Goal: Task Accomplishment & Management: Manage account settings

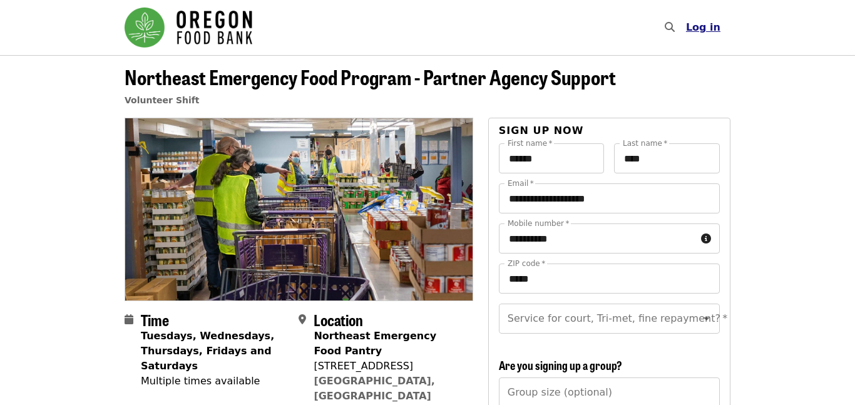
click at [706, 27] on span "Log in" at bounding box center [703, 27] width 34 height 12
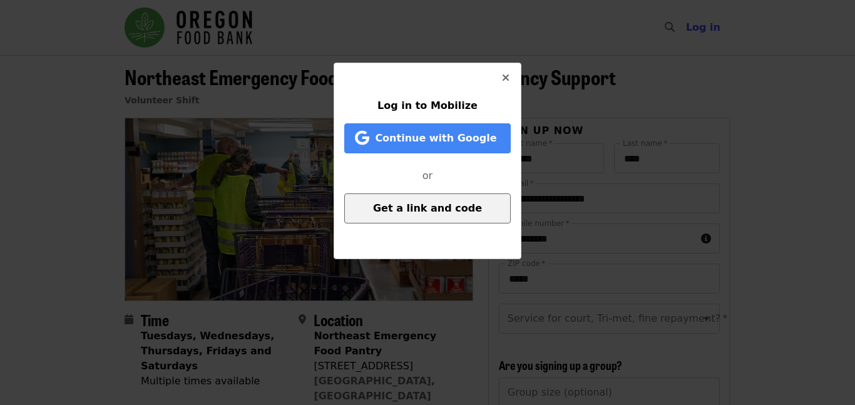
click at [435, 204] on span "Get a link and code" at bounding box center [427, 208] width 109 height 12
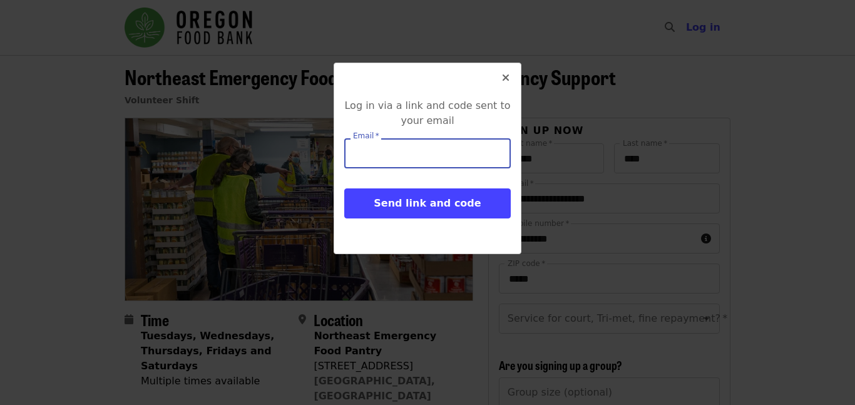
click at [398, 156] on input "Email   *" at bounding box center [427, 153] width 167 height 30
type input "**********"
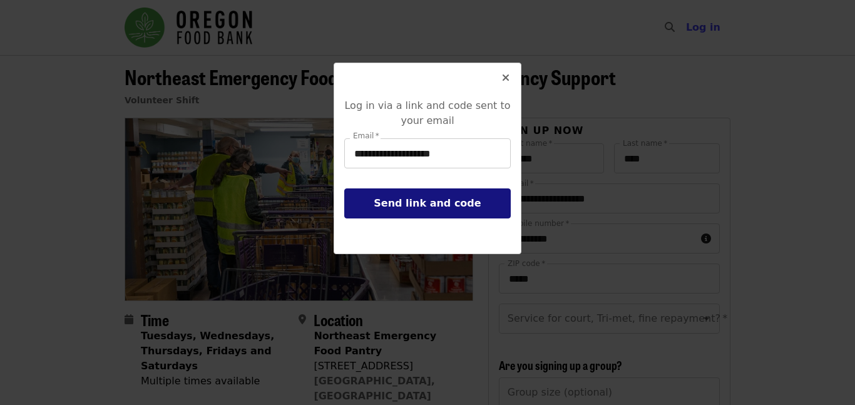
click at [426, 204] on span "Send link and code" at bounding box center [427, 203] width 107 height 12
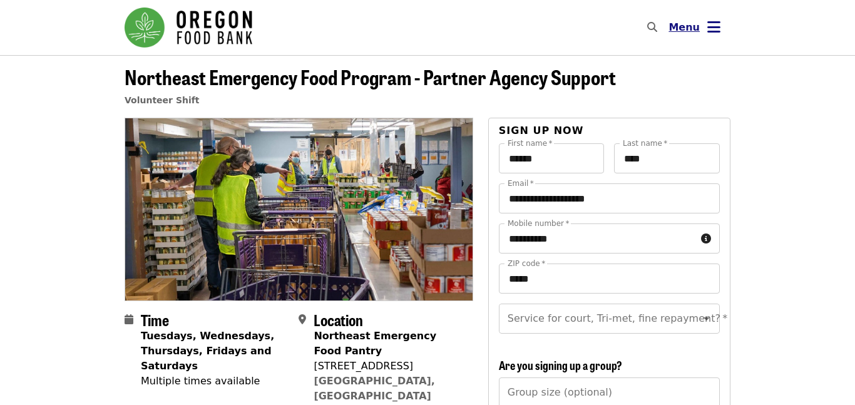
click at [716, 28] on icon "bars icon" at bounding box center [714, 27] width 13 height 18
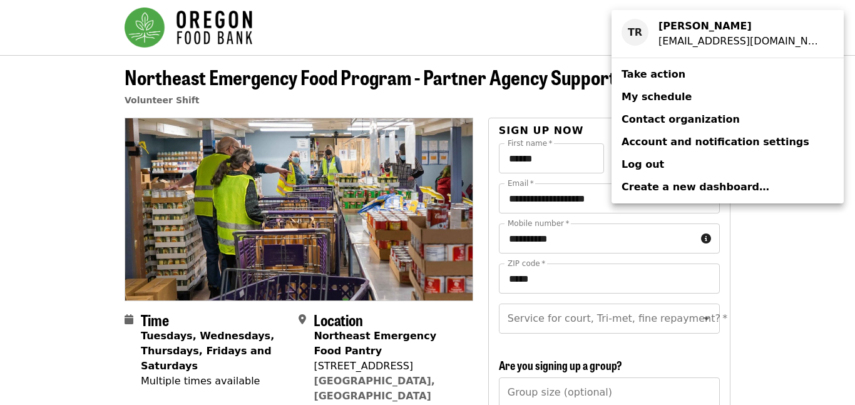
click at [649, 102] on span "My schedule" at bounding box center [657, 97] width 70 height 12
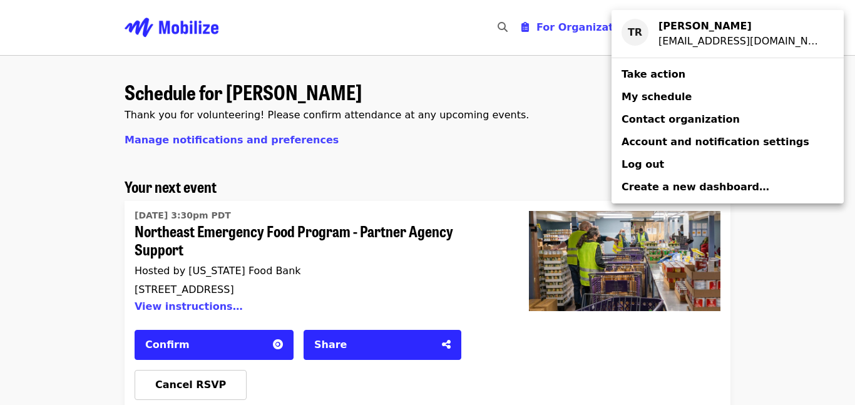
click at [539, 105] on div "Account menu" at bounding box center [427, 202] width 855 height 405
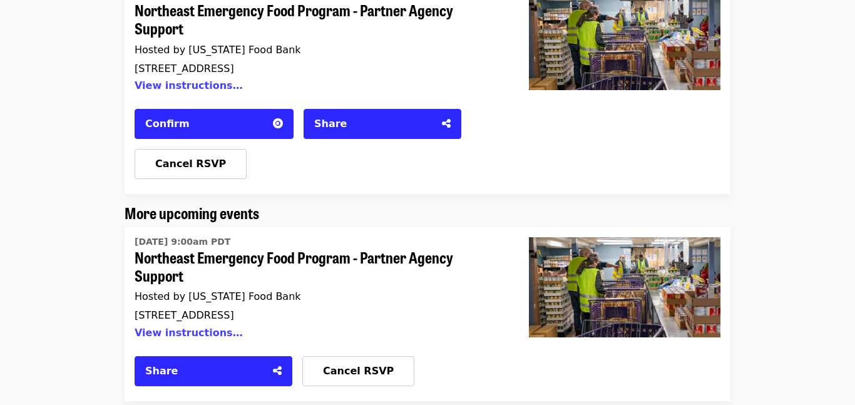
scroll to position [219, 0]
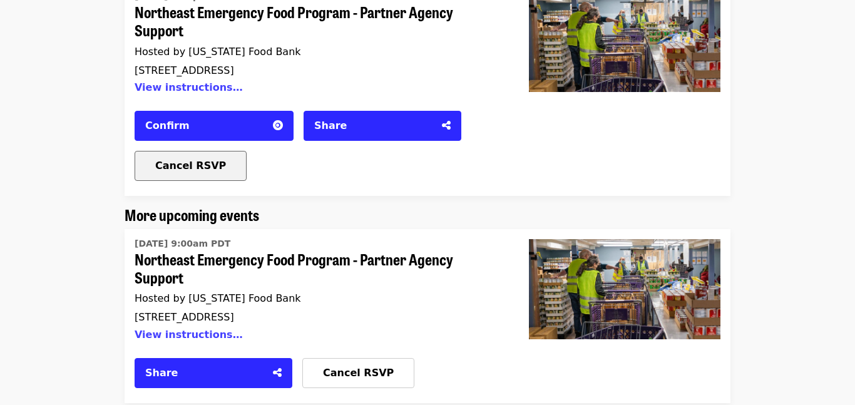
click at [185, 163] on span "Cancel RSVP" at bounding box center [190, 166] width 71 height 12
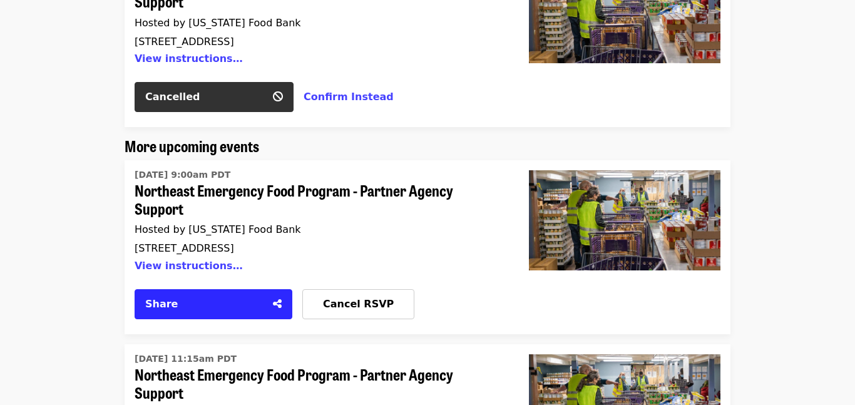
scroll to position [0, 0]
